Goal: Find specific page/section: Find specific page/section

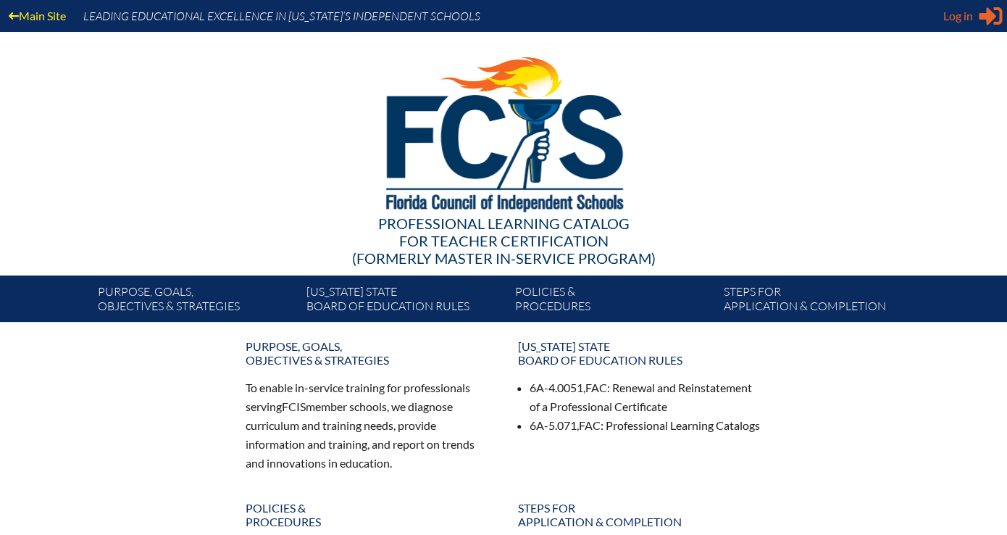
click at [990, 9] on icon "Sign in or register" at bounding box center [990, 15] width 23 height 23
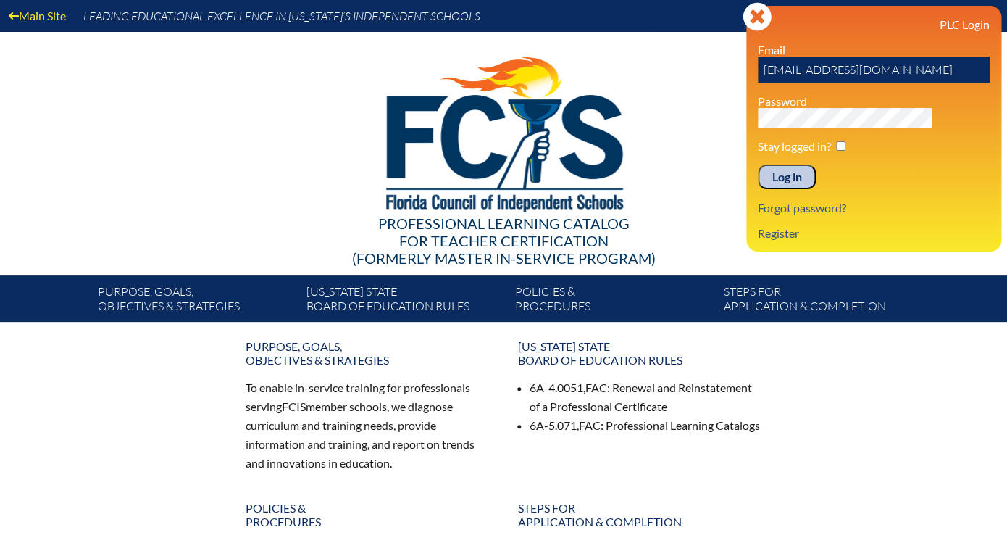
click at [816, 164] on input "Log in" at bounding box center [787, 176] width 58 height 25
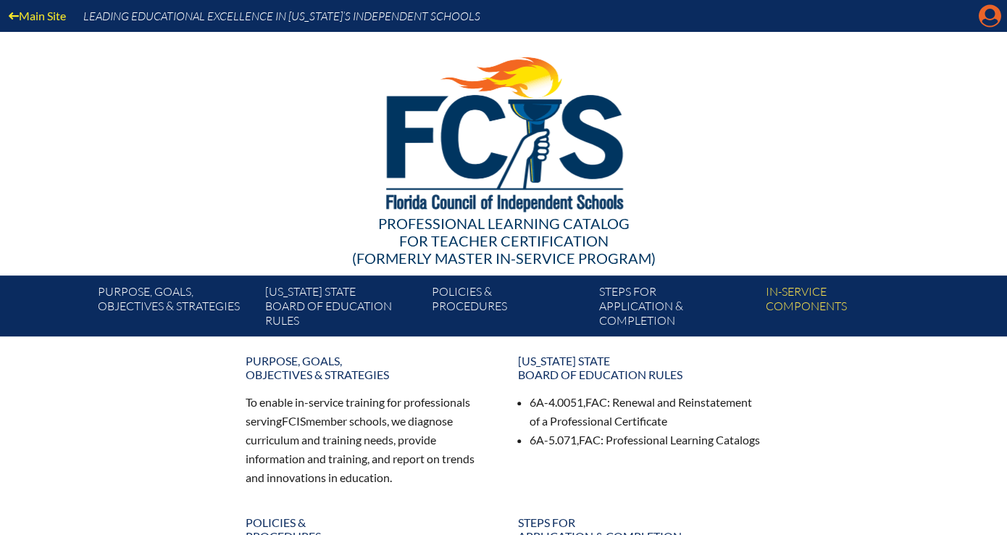
click at [993, 15] on icon "Manage account" at bounding box center [989, 15] width 23 height 23
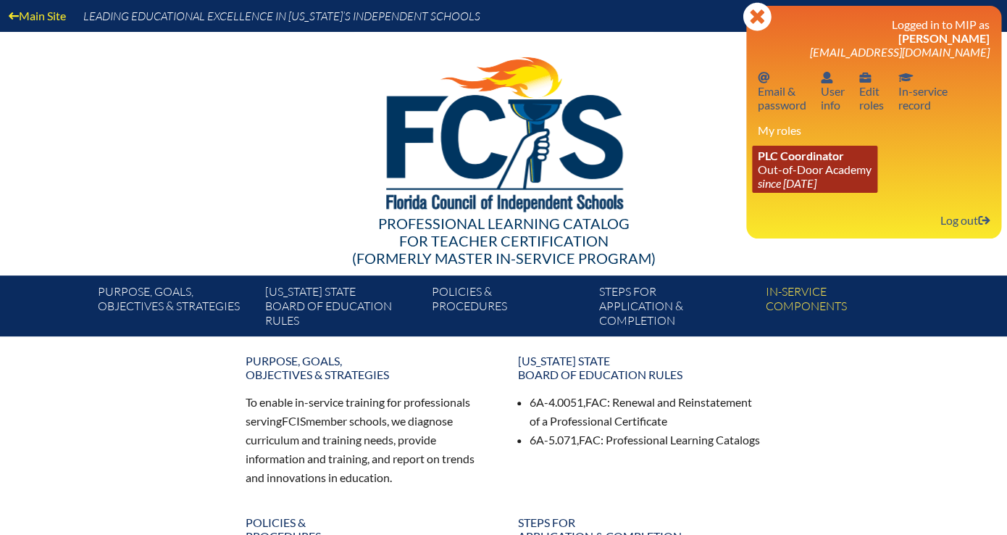
click at [871, 146] on link "PLC Coordinator Out-of-Door Academy since 2014 Jul 8" at bounding box center [814, 169] width 125 height 47
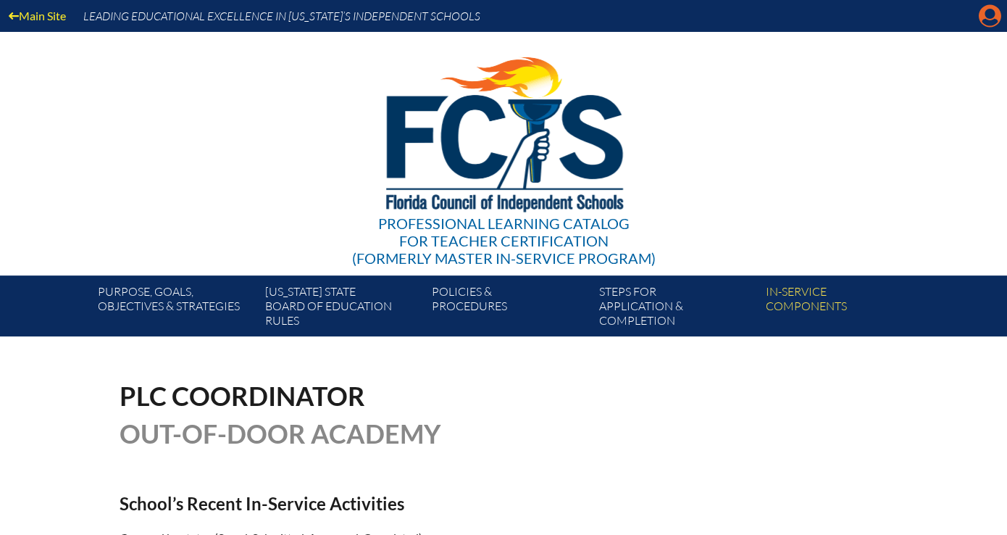
click at [992, 14] on icon at bounding box center [990, 16] width 22 height 22
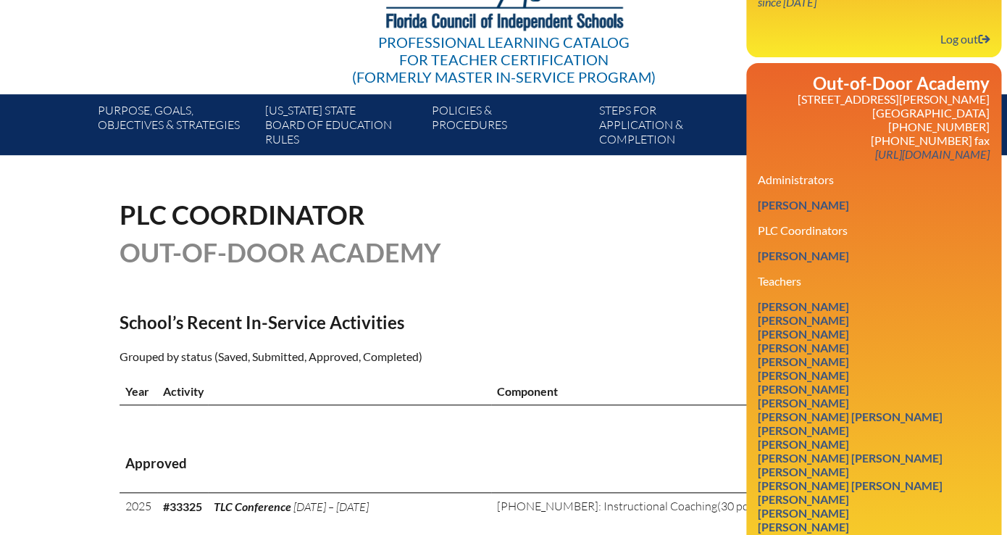
scroll to position [298, 0]
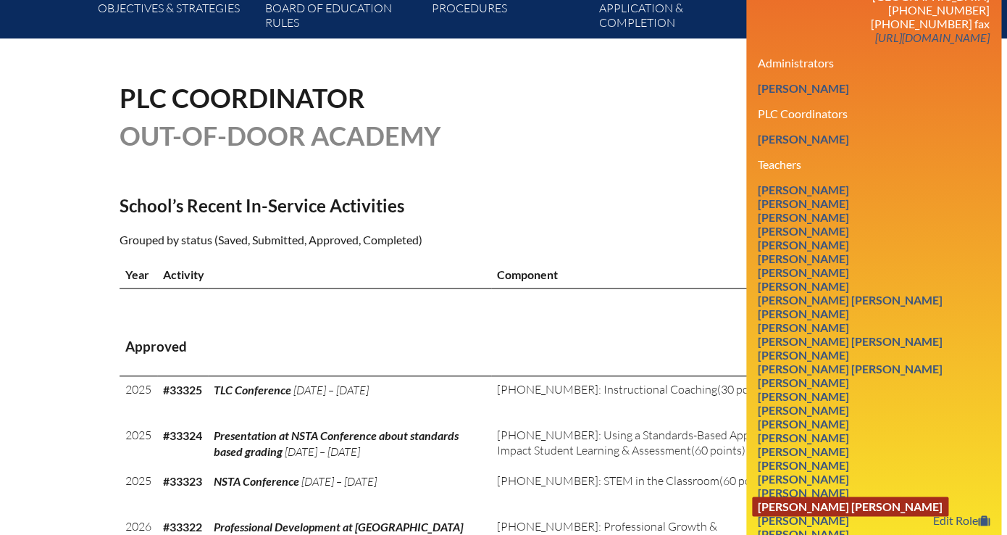
click at [921, 496] on link "[PERSON_NAME] [PERSON_NAME]" at bounding box center [850, 506] width 196 height 20
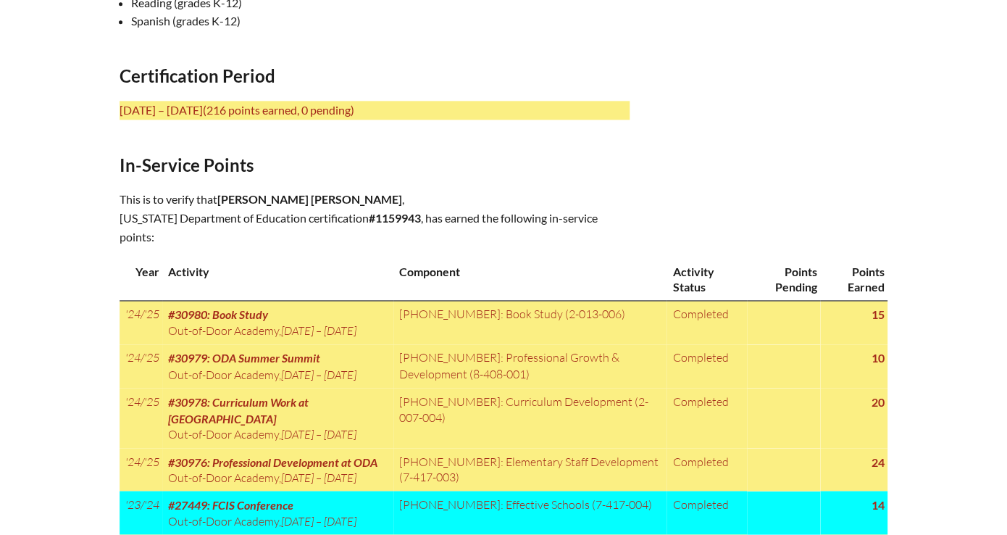
scroll to position [631, 0]
